Goal: Task Accomplishment & Management: Manage account settings

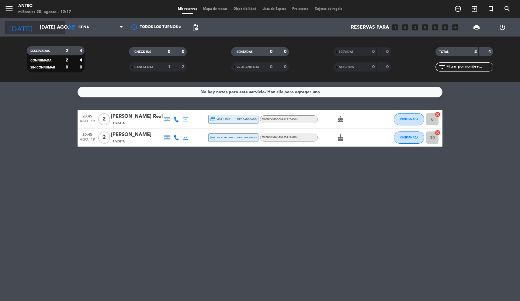
click at [37, 27] on input "[DATE] ago." at bounding box center [69, 28] width 64 height 12
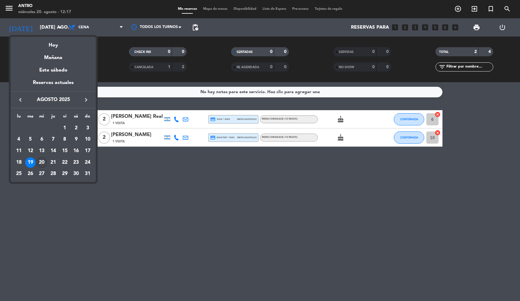
click at [38, 158] on td "20" at bounding box center [42, 163] width 12 height 12
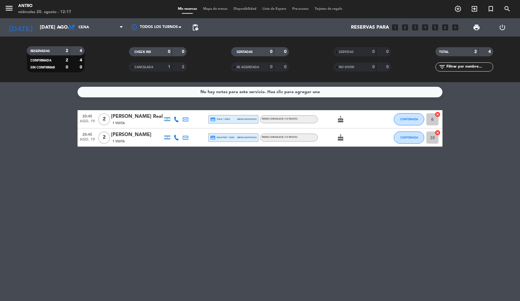
type input "mié. 20 ago."
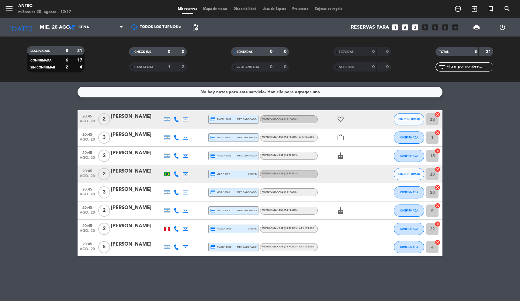
click at [177, 118] on icon at bounding box center [176, 119] width 5 height 5
click at [173, 110] on span "Copiar" at bounding box center [171, 109] width 13 height 6
click at [151, 125] on div "20:45 ago. 20 2 [PERSON_NAME] [PHONE_NUMBER] Copiar content_paste | credit_card…" at bounding box center [260, 119] width 365 height 18
click at [142, 120] on div "[PERSON_NAME]" at bounding box center [137, 117] width 52 height 8
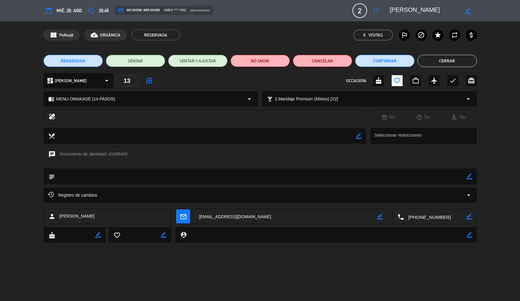
click at [440, 60] on button "Cerrar" at bounding box center [447, 61] width 59 height 12
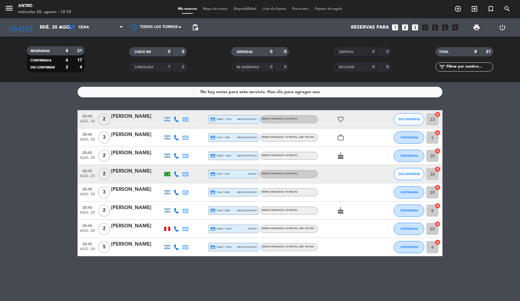
click at [138, 140] on div at bounding box center [137, 141] width 52 height 5
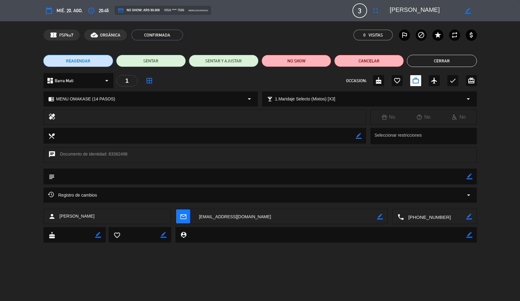
click at [465, 62] on button "Cerrar" at bounding box center [442, 61] width 70 height 12
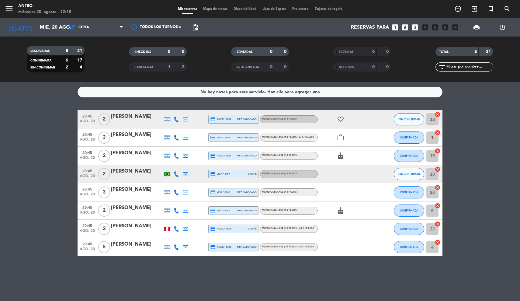
click at [342, 135] on icon "work_outline" at bounding box center [340, 137] width 7 height 7
click at [175, 156] on icon at bounding box center [176, 155] width 5 height 5
click at [167, 144] on span "Copiar" at bounding box center [171, 145] width 13 height 6
click at [341, 156] on icon "cake" at bounding box center [340, 155] width 7 height 7
click at [141, 154] on div "[PERSON_NAME]" at bounding box center [137, 153] width 52 height 8
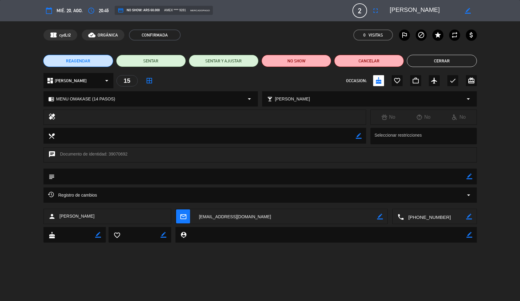
click at [440, 58] on button "Cerrar" at bounding box center [442, 61] width 70 height 12
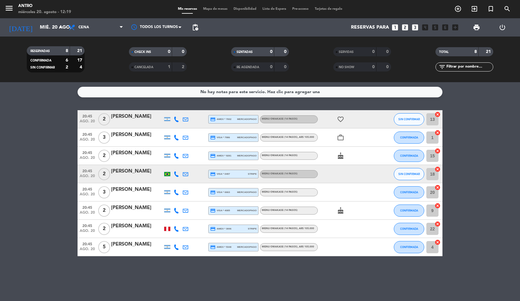
click at [139, 173] on div "[PERSON_NAME]" at bounding box center [137, 171] width 52 height 8
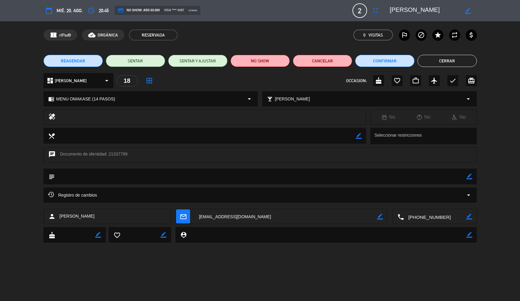
click at [440, 58] on button "Cerrar" at bounding box center [447, 61] width 59 height 12
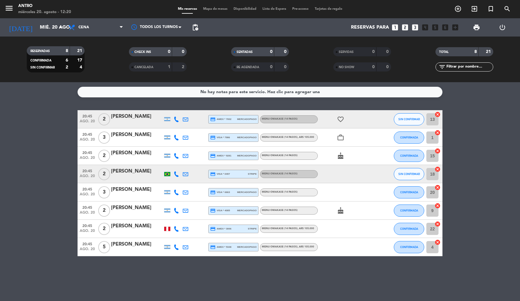
click at [176, 173] on icon at bounding box center [176, 173] width 5 height 5
click at [173, 164] on span "Copiar" at bounding box center [170, 164] width 13 height 6
click at [138, 196] on div at bounding box center [137, 196] width 52 height 5
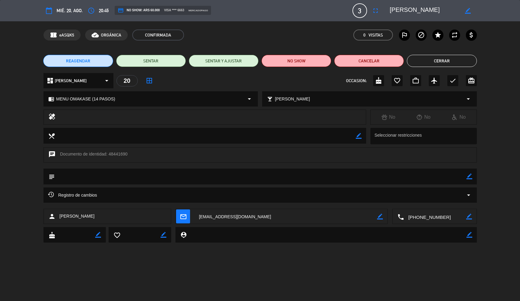
click at [434, 64] on button "Cerrar" at bounding box center [442, 61] width 70 height 12
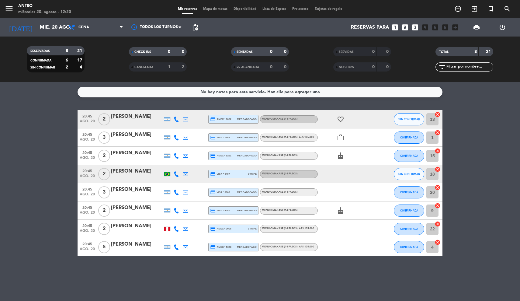
click at [174, 189] on div at bounding box center [176, 192] width 9 height 18
click at [174, 191] on icon at bounding box center [176, 192] width 5 height 5
click at [170, 182] on span "Copiar" at bounding box center [171, 182] width 13 height 6
click at [142, 207] on div "[PERSON_NAME]" at bounding box center [137, 208] width 52 height 8
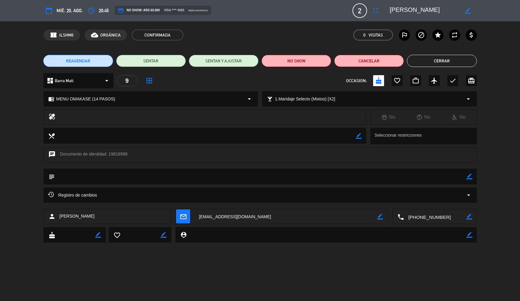
click at [438, 65] on button "Cerrar" at bounding box center [442, 61] width 70 height 12
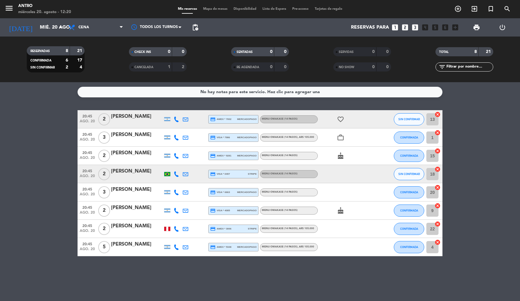
click at [174, 209] on icon at bounding box center [176, 210] width 5 height 5
click at [169, 199] on span "Copiar" at bounding box center [171, 200] width 13 height 6
click at [140, 215] on div at bounding box center [137, 214] width 52 height 5
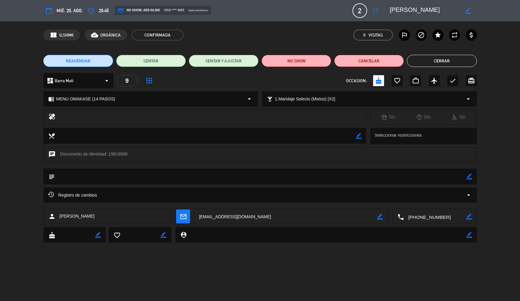
click at [461, 58] on button "Cerrar" at bounding box center [442, 61] width 70 height 12
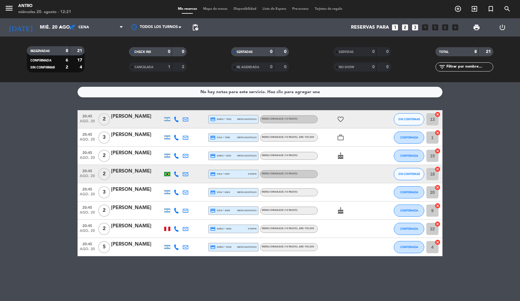
click at [177, 228] on icon at bounding box center [176, 228] width 5 height 5
click at [171, 221] on span "Copiar" at bounding box center [173, 218] width 13 height 6
click at [144, 228] on div "[PERSON_NAME]" at bounding box center [137, 226] width 52 height 8
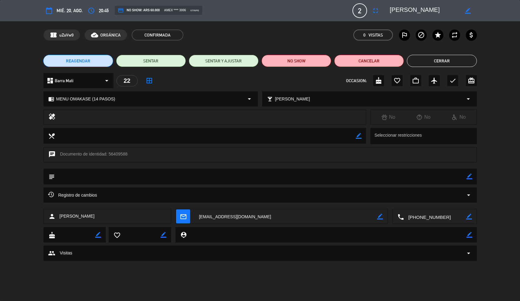
click at [458, 60] on button "Cerrar" at bounding box center [442, 61] width 70 height 12
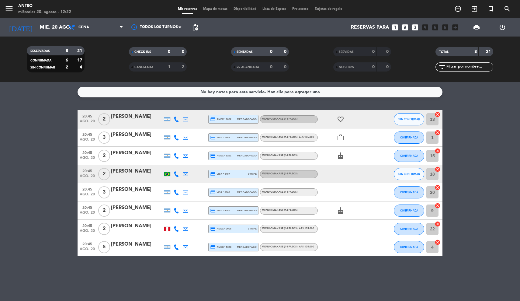
click at [176, 243] on div at bounding box center [176, 247] width 9 height 18
click at [175, 246] on icon at bounding box center [176, 246] width 5 height 5
click at [168, 237] on span "Copiar" at bounding box center [169, 237] width 13 height 6
click at [122, 245] on div "[PERSON_NAME]" at bounding box center [137, 244] width 52 height 8
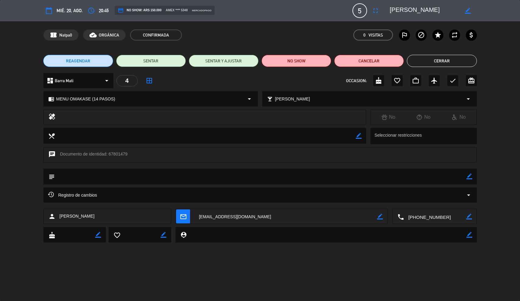
click at [463, 64] on button "Cerrar" at bounding box center [442, 61] width 70 height 12
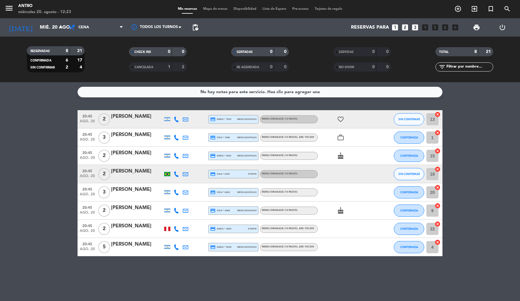
click at [174, 136] on icon at bounding box center [176, 137] width 5 height 5
click at [189, 127] on span at bounding box center [190, 127] width 5 height 5
click at [175, 228] on icon at bounding box center [176, 228] width 5 height 5
click at [190, 218] on span at bounding box center [192, 218] width 5 height 5
click at [185, 227] on icon at bounding box center [185, 228] width 5 height 5
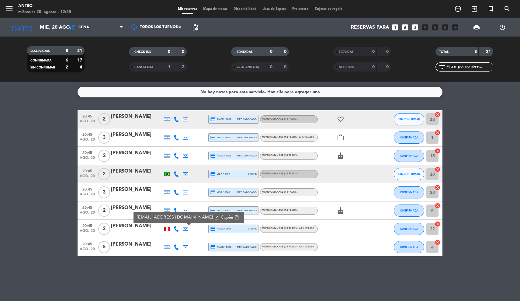
click at [221, 217] on span "Copiar" at bounding box center [227, 217] width 13 height 6
click at [411, 0] on div "menu ANTRO miércoles 20. agosto - 12:25 Mis reservas Mapa de mesas Disponibilid…" at bounding box center [260, 9] width 520 height 18
